Goal: Find specific page/section: Find specific page/section

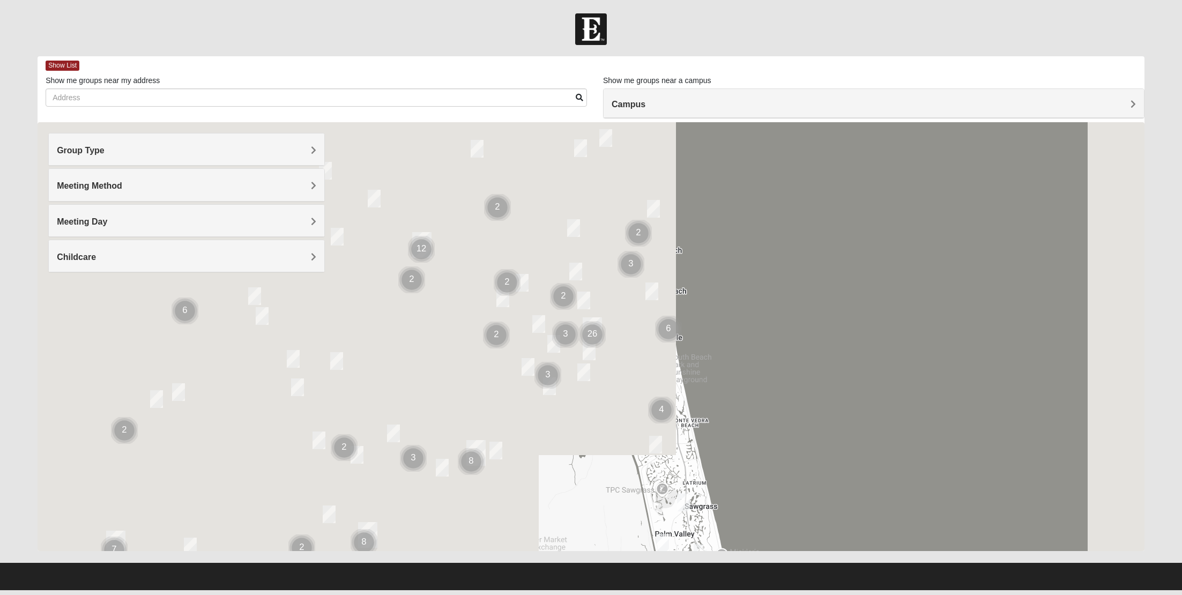
click at [230, 149] on h4 "Group Type" at bounding box center [187, 150] width 260 height 10
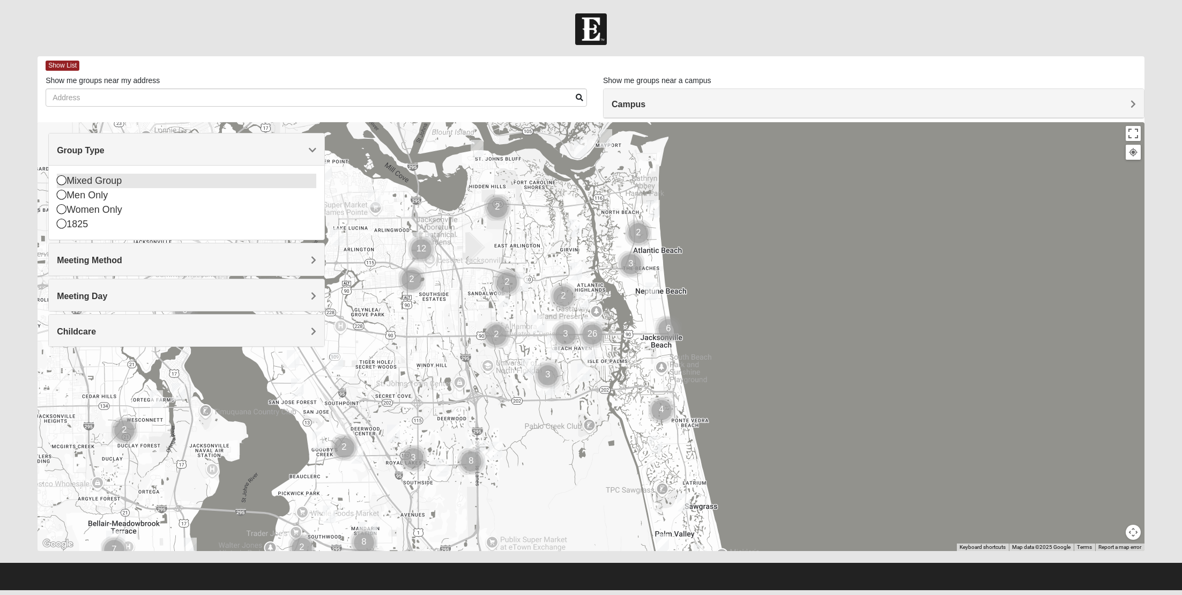
click at [132, 185] on div "Mixed Group" at bounding box center [187, 181] width 260 height 14
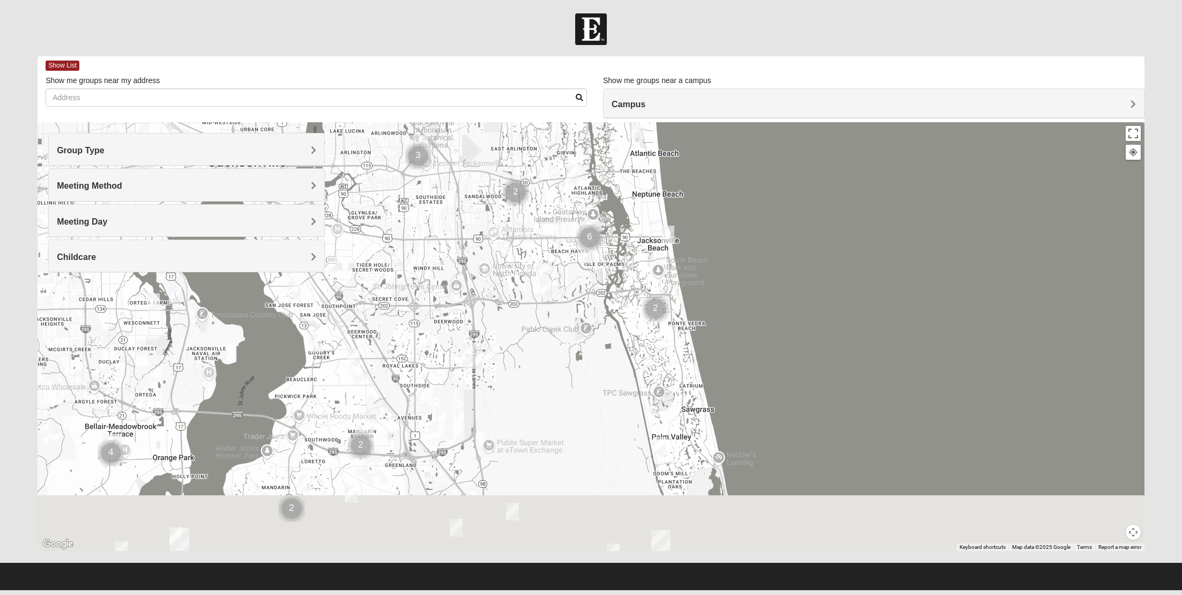
drag, startPoint x: 600, startPoint y: 458, endPoint x: 588, endPoint y: 211, distance: 247.5
click at [588, 211] on div at bounding box center [591, 336] width 1107 height 429
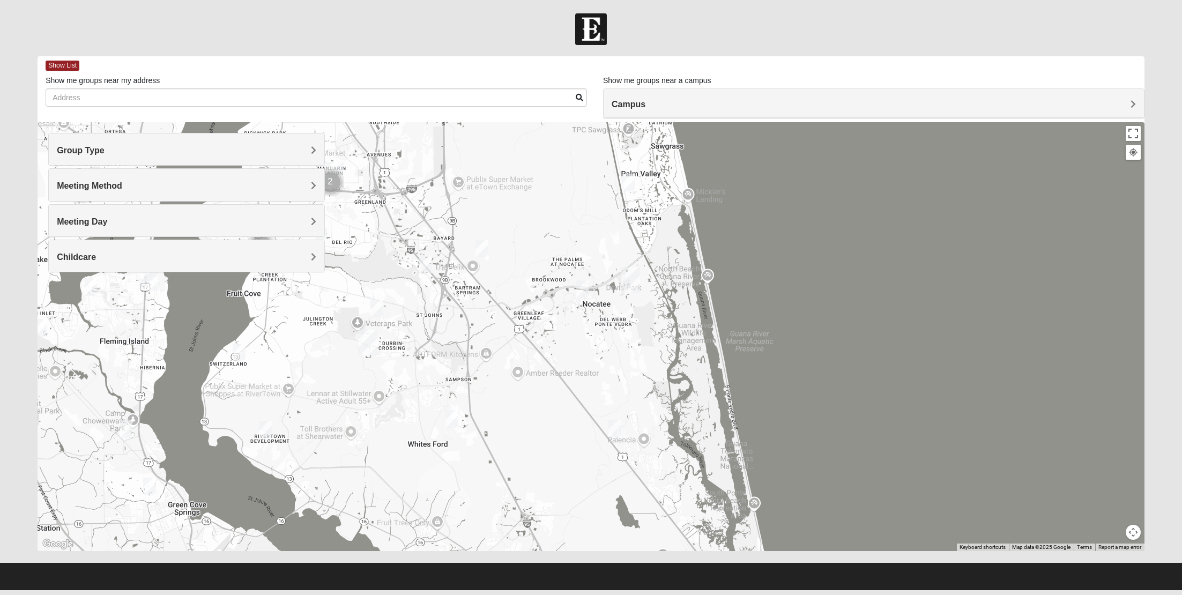
drag, startPoint x: 646, startPoint y: 227, endPoint x: 646, endPoint y: 486, distance: 259.0
click at [646, 486] on div at bounding box center [591, 336] width 1107 height 429
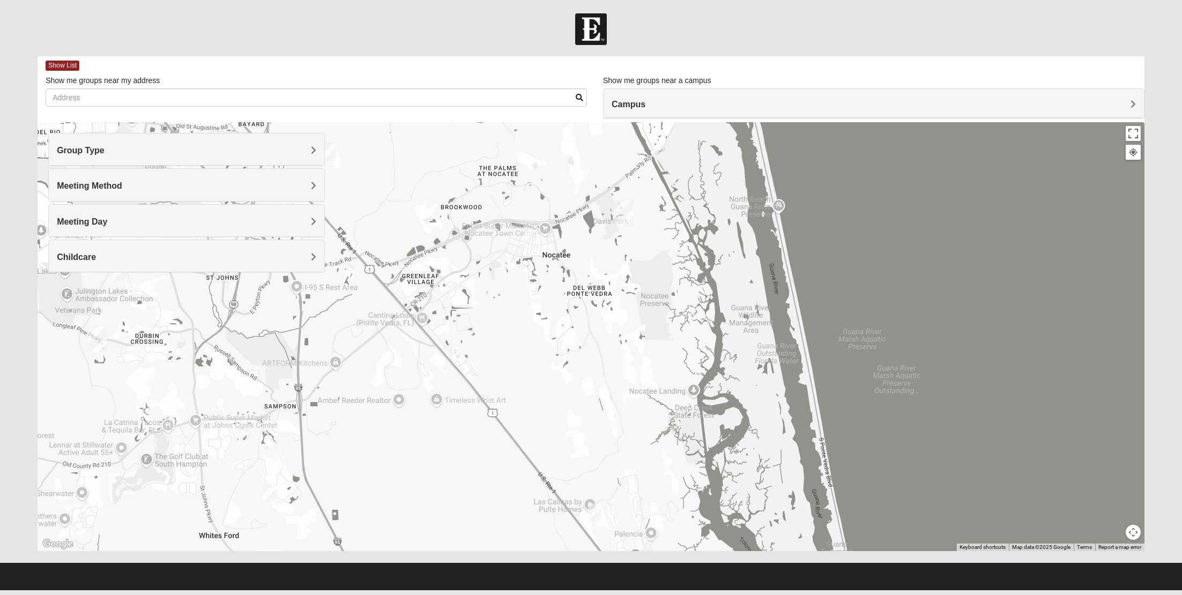
click at [532, 239] on img "Mixed Olsen 32081" at bounding box center [530, 234] width 13 height 18
click at [469, 205] on span "Learn More" at bounding box center [468, 210] width 45 height 11
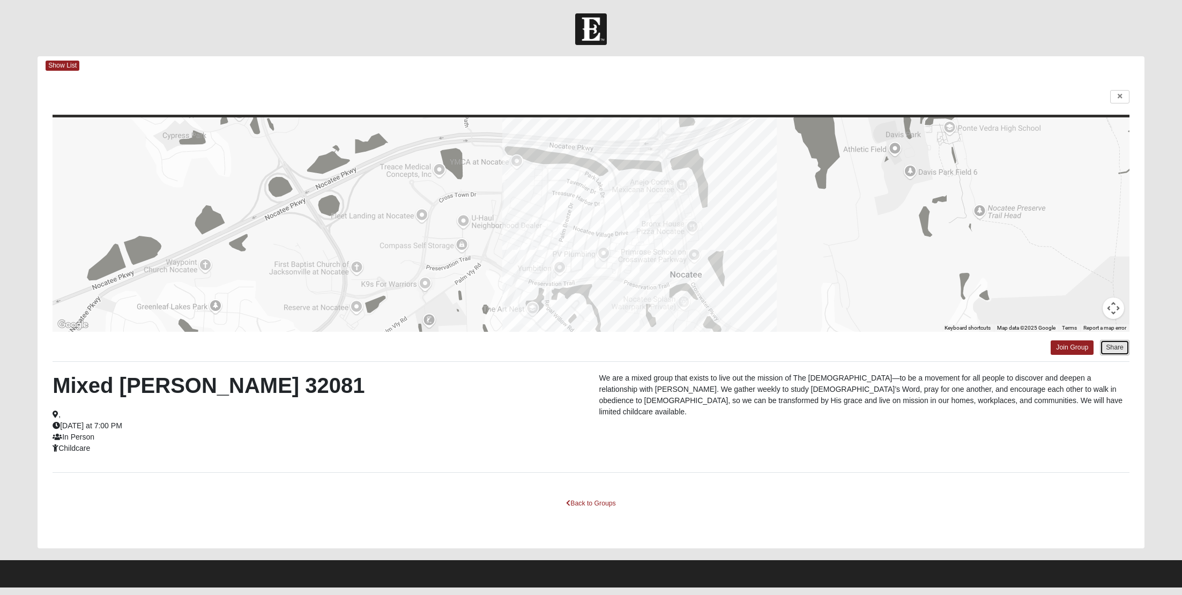
click at [1114, 347] on button "Share" at bounding box center [1114, 348] width 29 height 16
